Goal: Navigation & Orientation: Find specific page/section

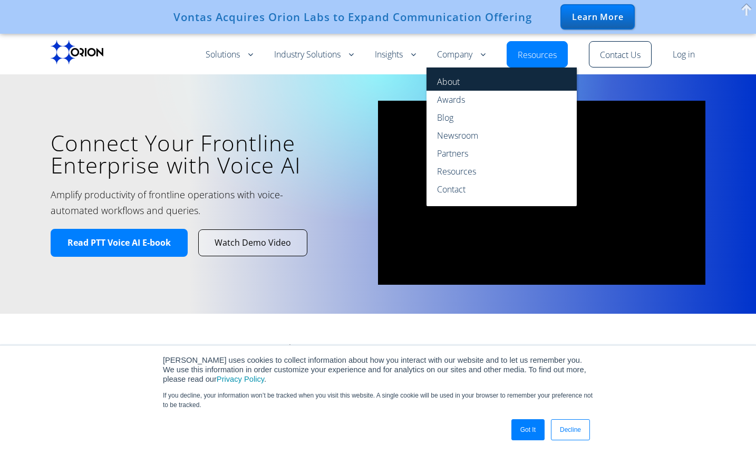
click at [448, 81] on link "About" at bounding box center [502, 79] width 150 height 23
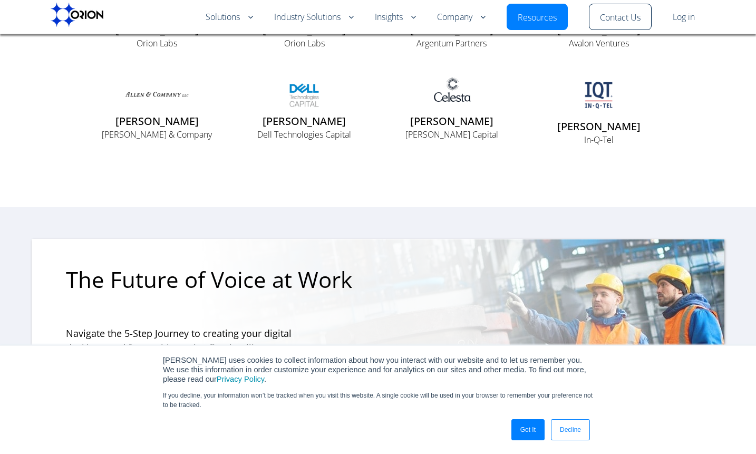
scroll to position [2242, 0]
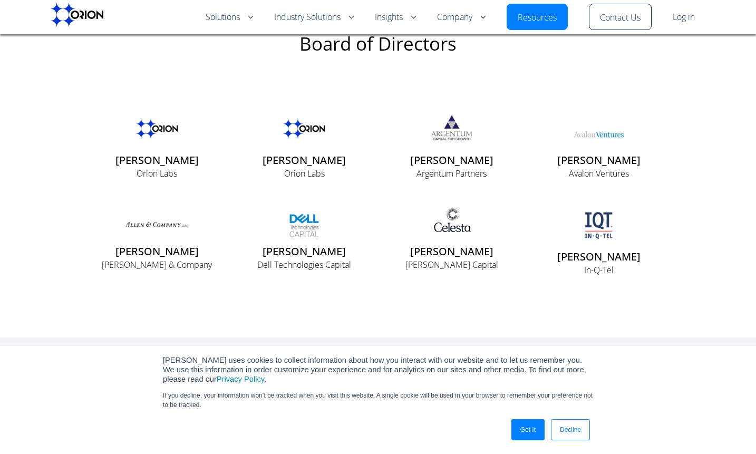
click at [145, 169] on p "Orion Labs" at bounding box center [157, 173] width 126 height 13
click at [152, 131] on img at bounding box center [157, 128] width 63 height 33
click at [149, 176] on p "Orion Labs" at bounding box center [157, 173] width 126 height 13
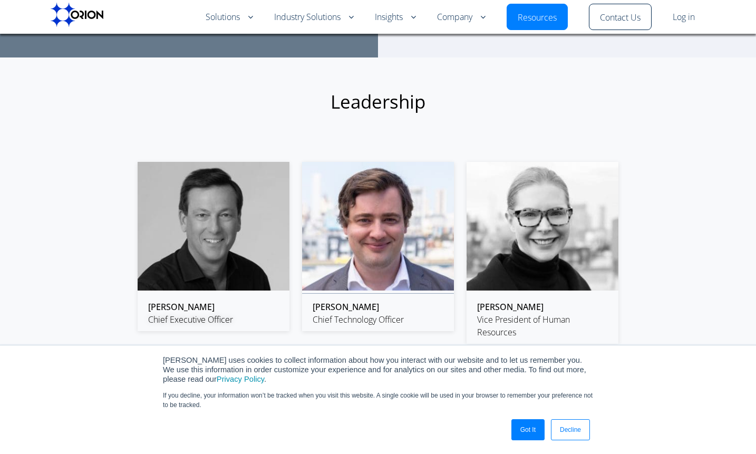
scroll to position [1429, 0]
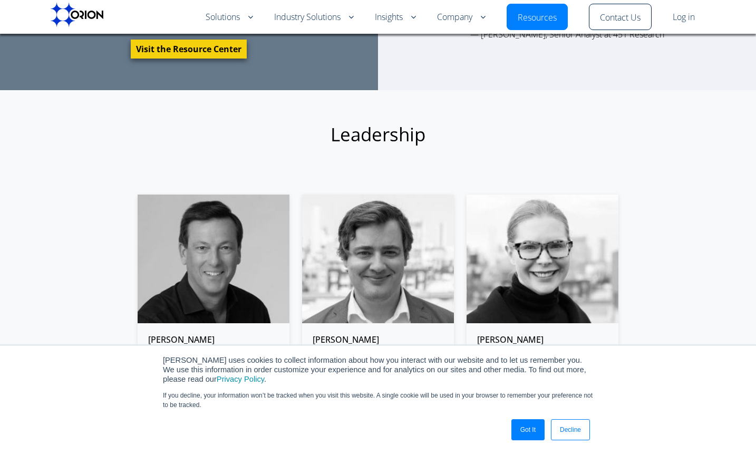
click at [435, 95] on section "Leadership [PERSON_NAME] Chief Executive Officer [PERSON_NAME] Chief Technology…" at bounding box center [378, 448] width 756 height 716
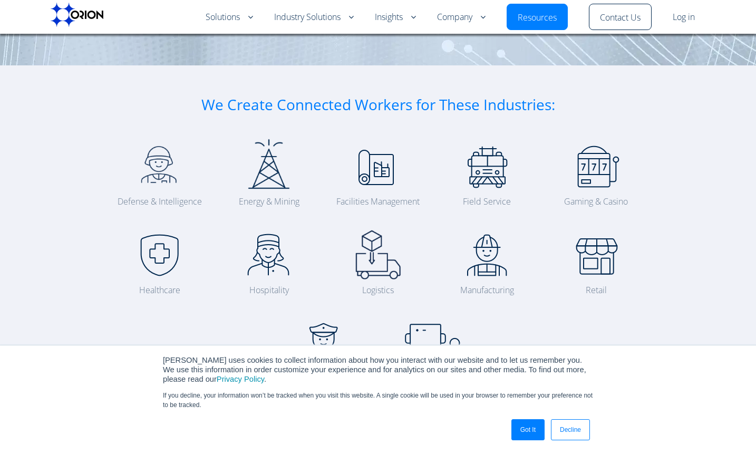
scroll to position [0, 0]
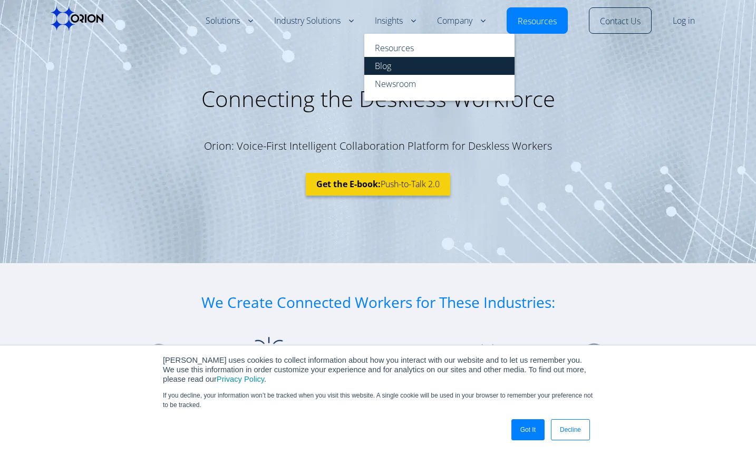
click at [389, 59] on link "Blog" at bounding box center [439, 66] width 150 height 18
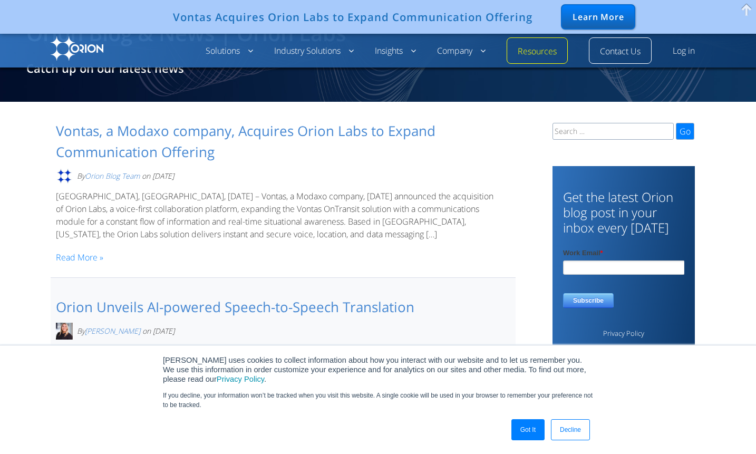
scroll to position [47, 0]
